Goal: Task Accomplishment & Management: Manage account settings

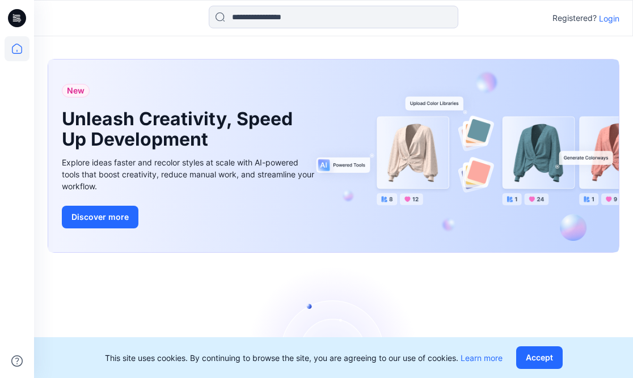
click at [564, 52] on div "New Unleash Creativity, Speed Up Development Explore ideas faster and recolor s…" at bounding box center [333, 158] width 571 height 217
click at [613, 20] on p "Login" at bounding box center [609, 18] width 20 height 12
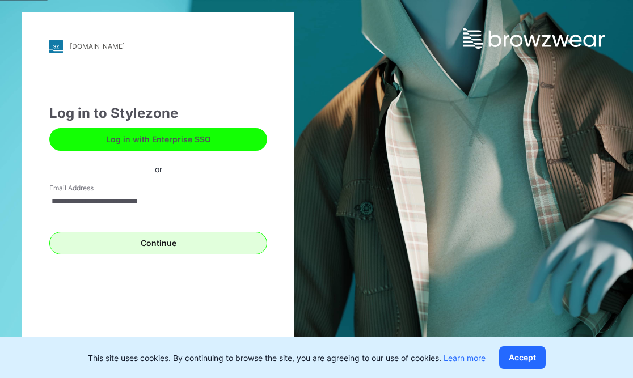
type input "**********"
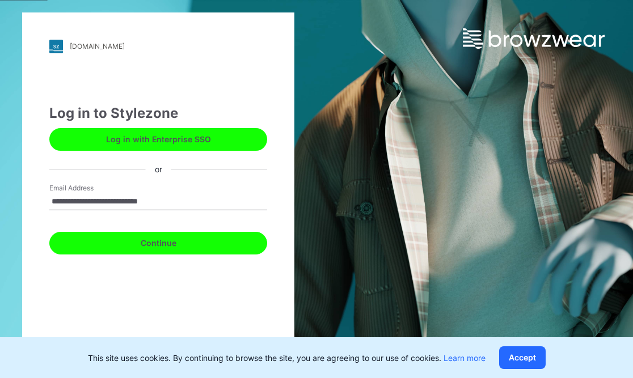
click at [133, 247] on button "Continue" at bounding box center [158, 243] width 218 height 23
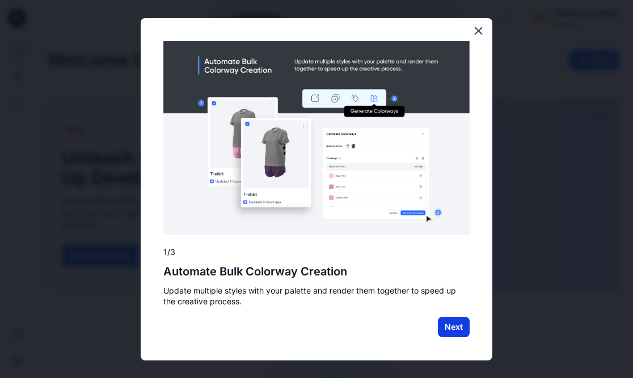
click at [460, 333] on button "Next" at bounding box center [454, 327] width 32 height 20
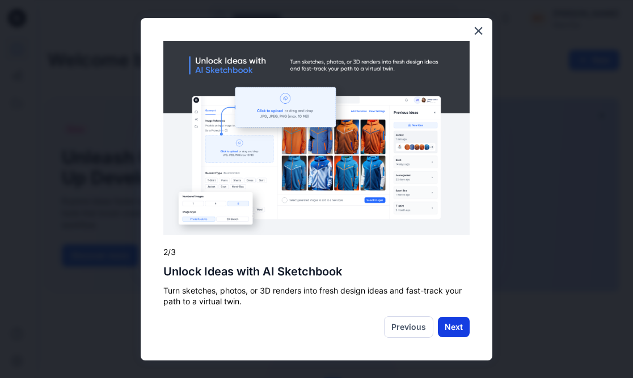
click at [462, 333] on button "Next" at bounding box center [454, 327] width 32 height 20
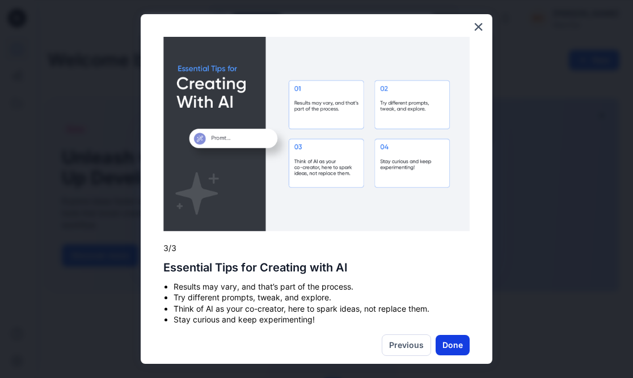
click at [445, 345] on button "Done" at bounding box center [452, 345] width 34 height 20
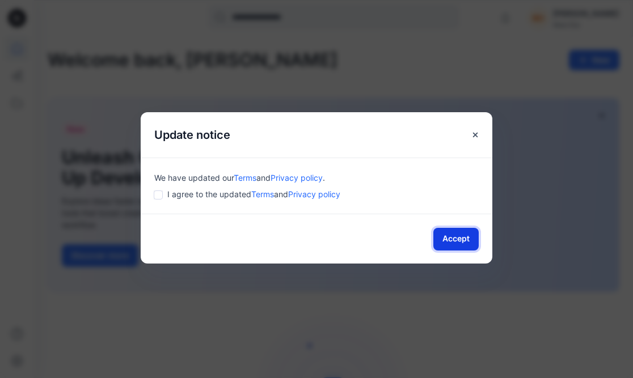
click at [440, 241] on button "Accept" at bounding box center [455, 239] width 45 height 23
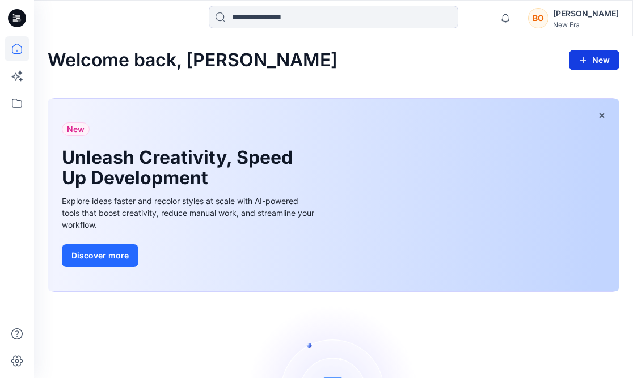
click at [582, 65] on button "New" at bounding box center [594, 60] width 50 height 20
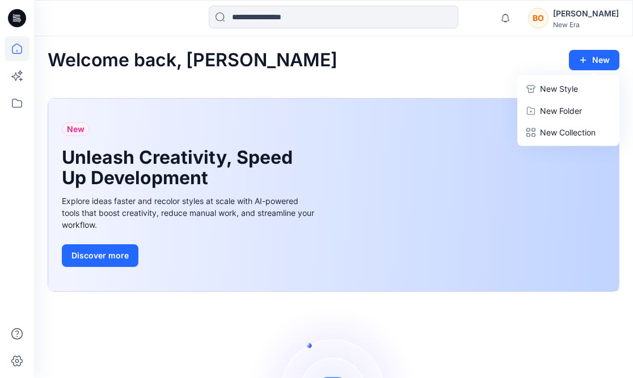
click at [408, 69] on div "Welcome back, Branden New New Style New Folder New Collection" at bounding box center [333, 60] width 571 height 21
